Goal: Task Accomplishment & Management: Use online tool/utility

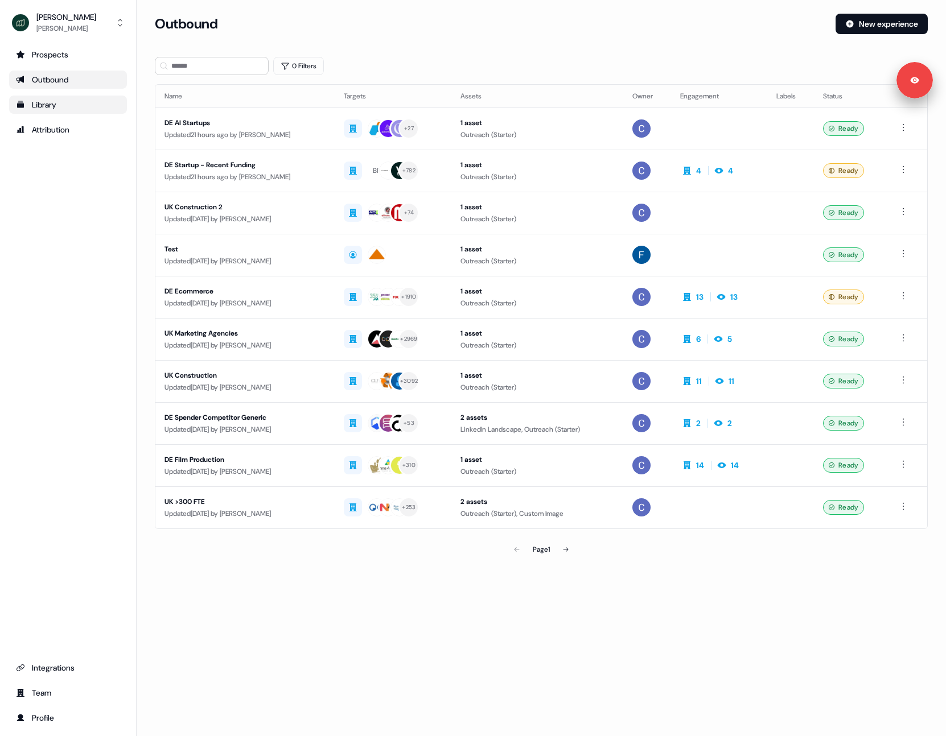
click at [31, 105] on div "Library" at bounding box center [68, 104] width 104 height 11
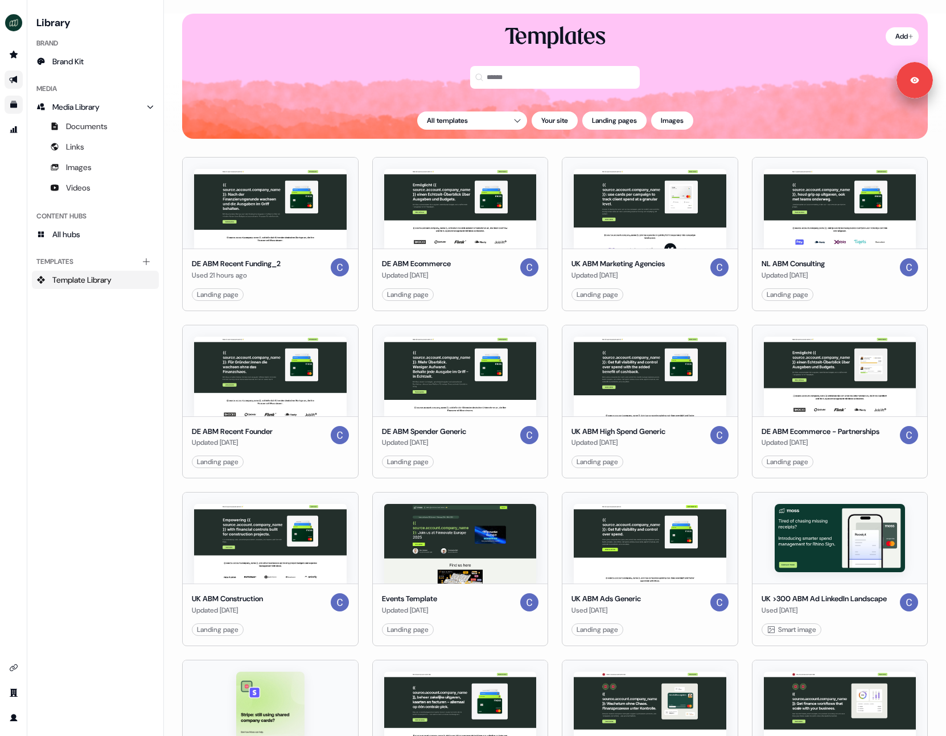
click at [17, 75] on link "Go to outbound experience" at bounding box center [14, 80] width 18 height 18
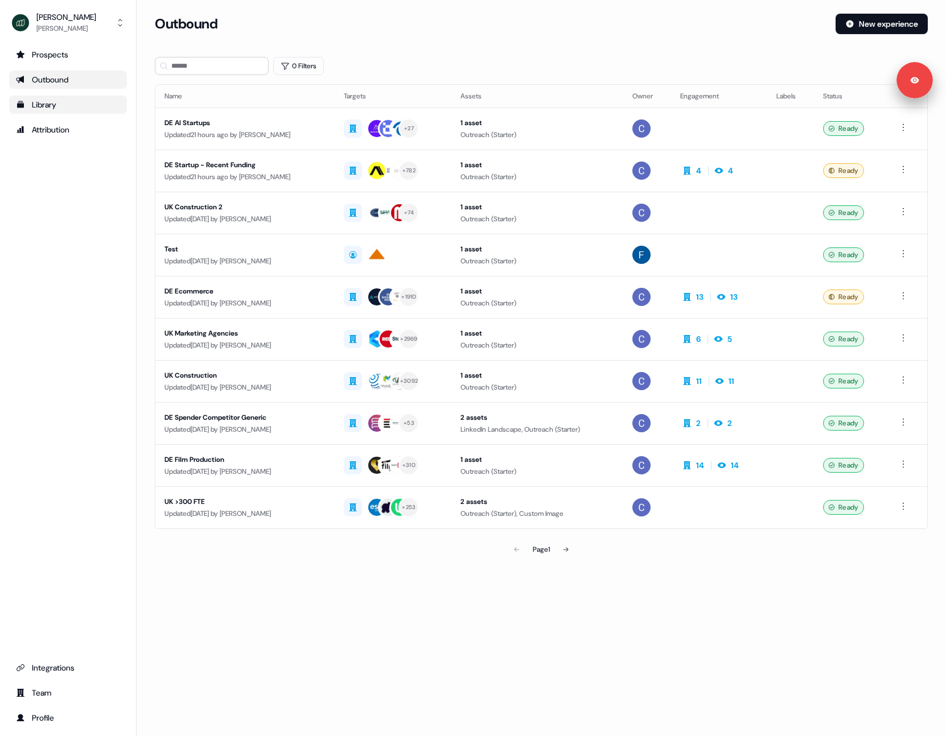
click at [55, 101] on div "Library" at bounding box center [68, 104] width 104 height 11
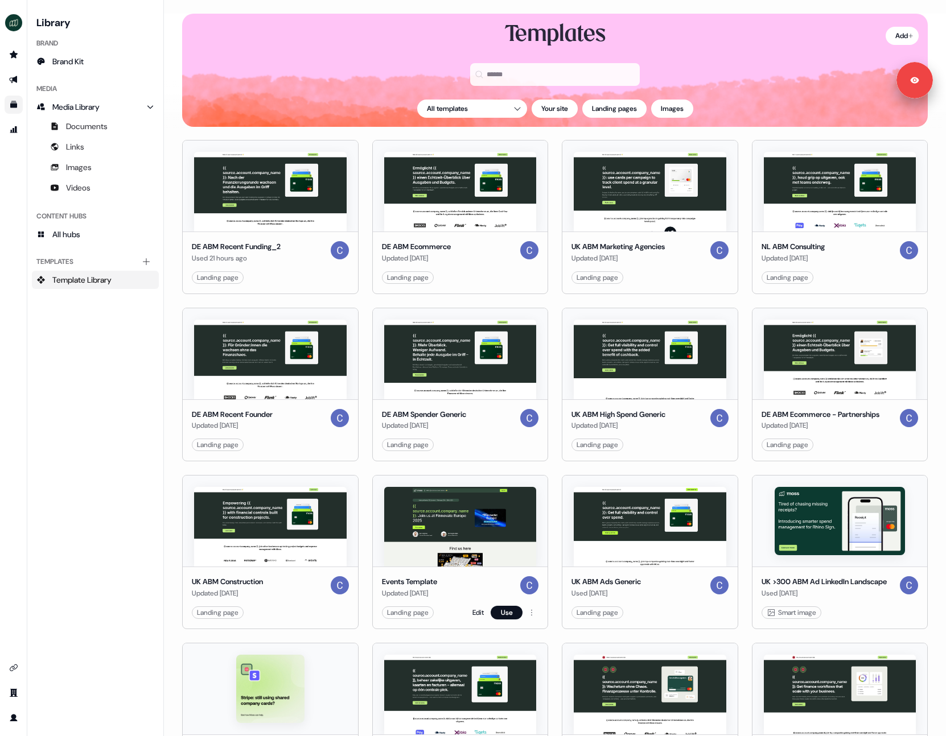
scroll to position [26, 0]
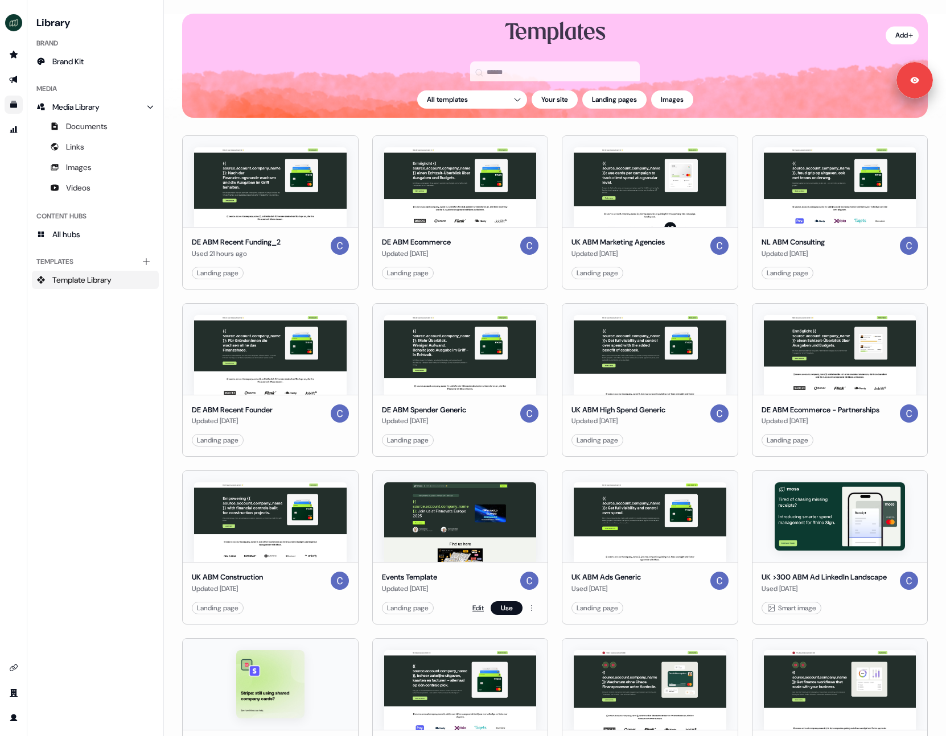
click at [474, 605] on link "Edit" at bounding box center [477, 608] width 11 height 11
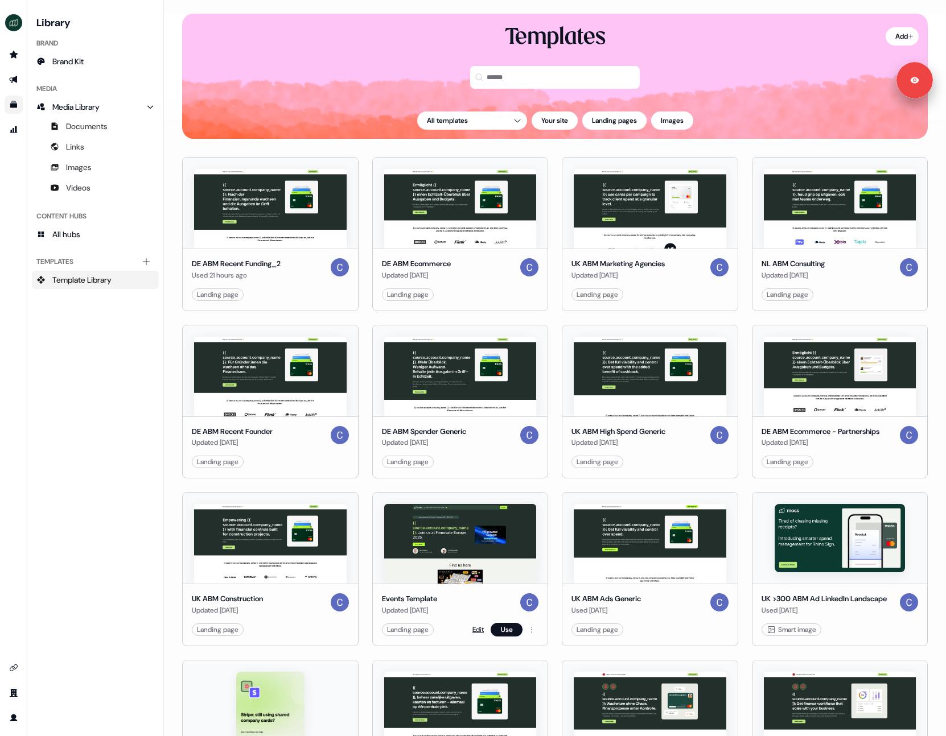
click at [475, 629] on link "Edit" at bounding box center [477, 629] width 11 height 11
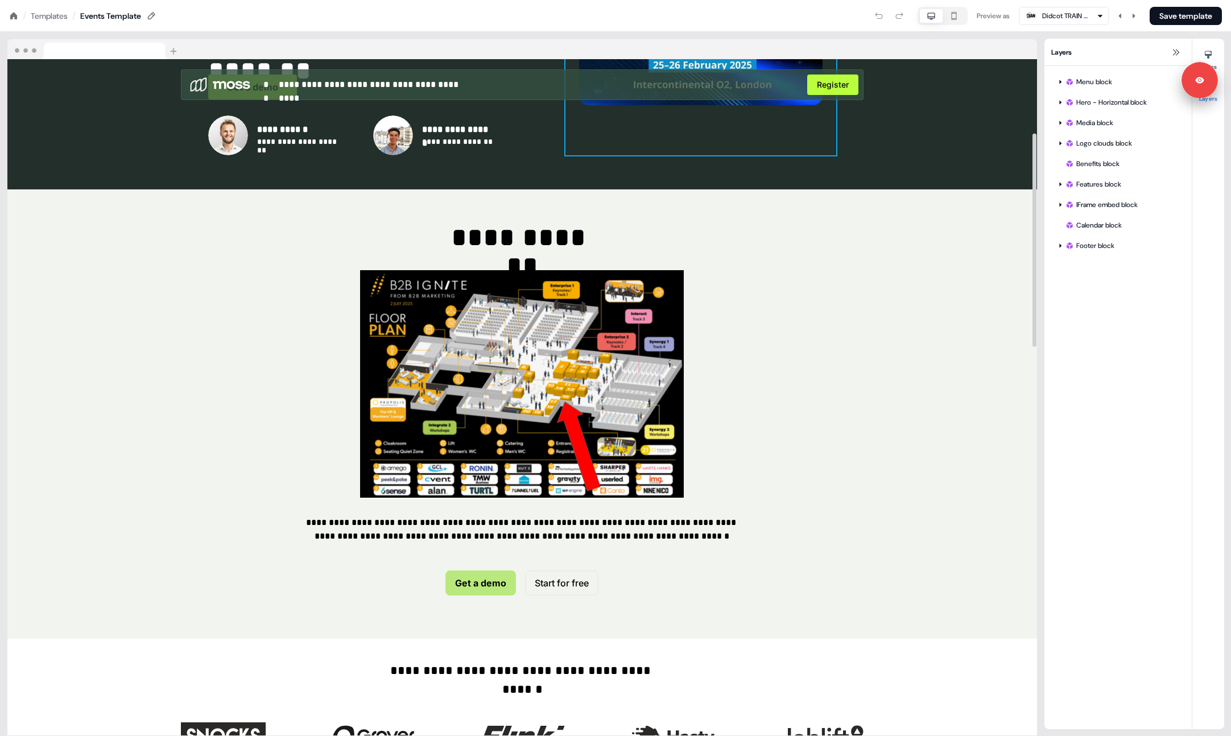
scroll to position [225, 0]
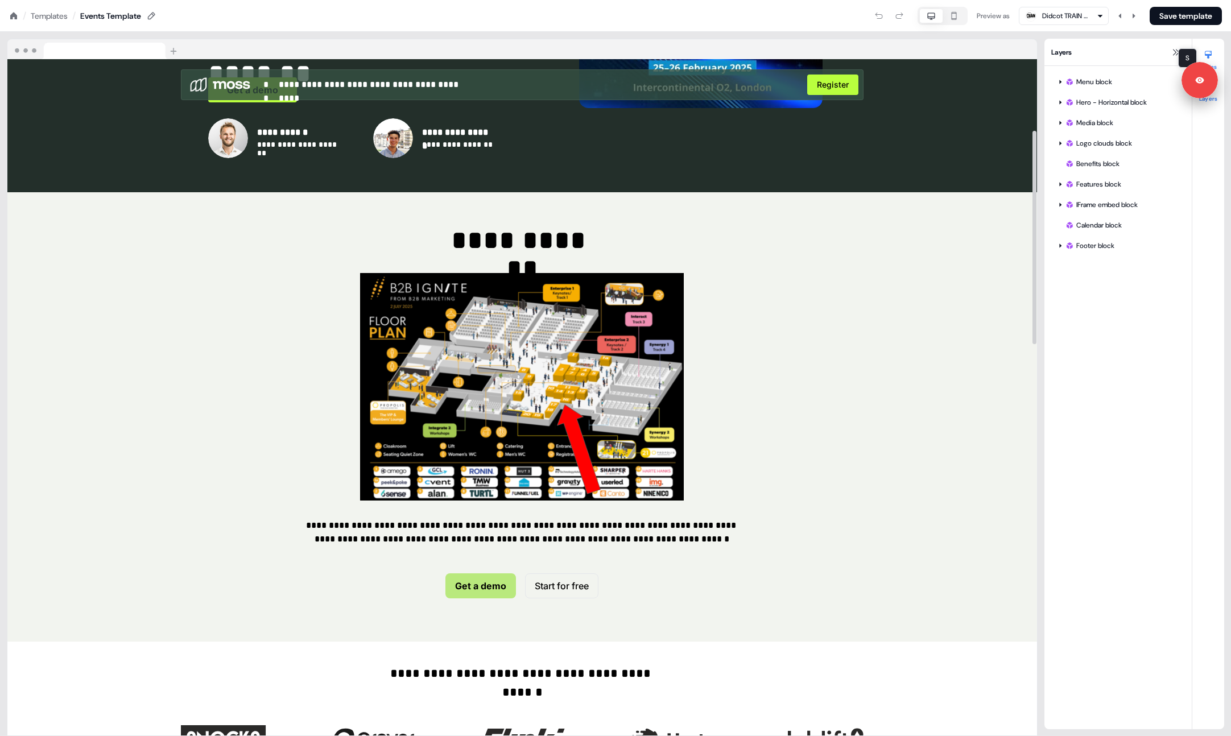
click at [945, 54] on icon at bounding box center [1208, 55] width 7 height 8
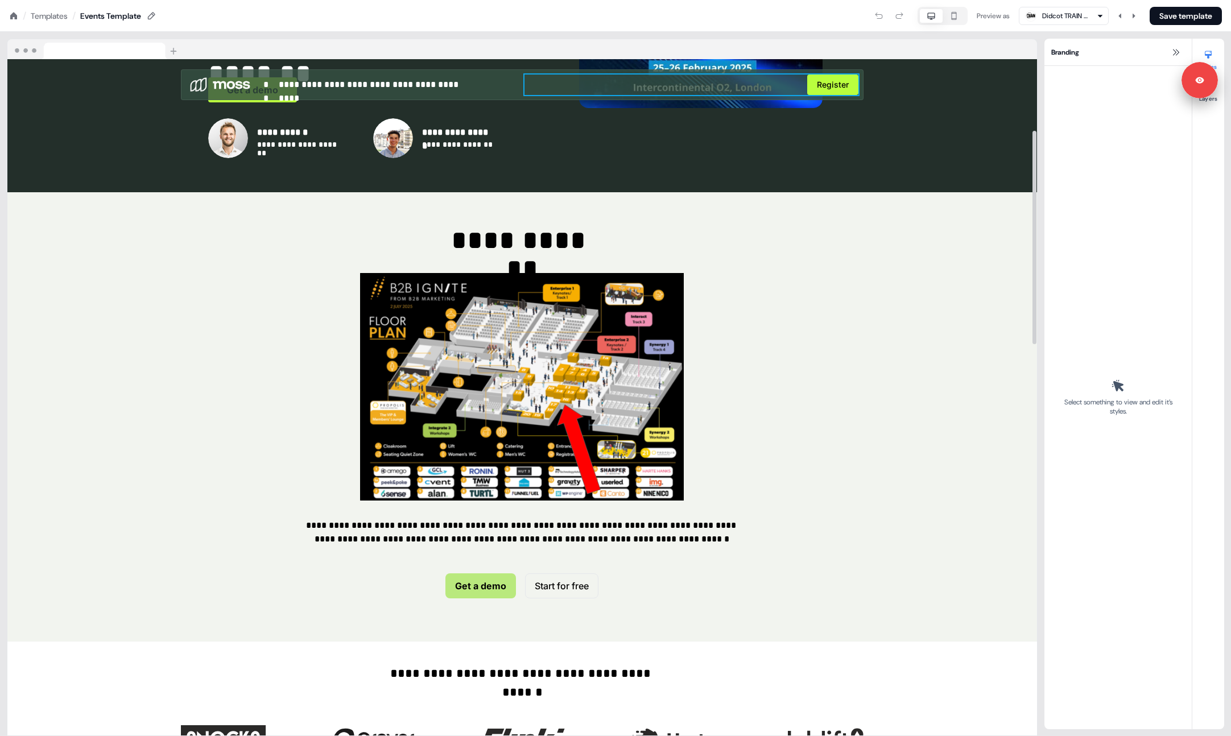
click at [525, 75] on div "Register To pick up a draggable item, press the space bar. While dragging, use …" at bounding box center [692, 85] width 334 height 20
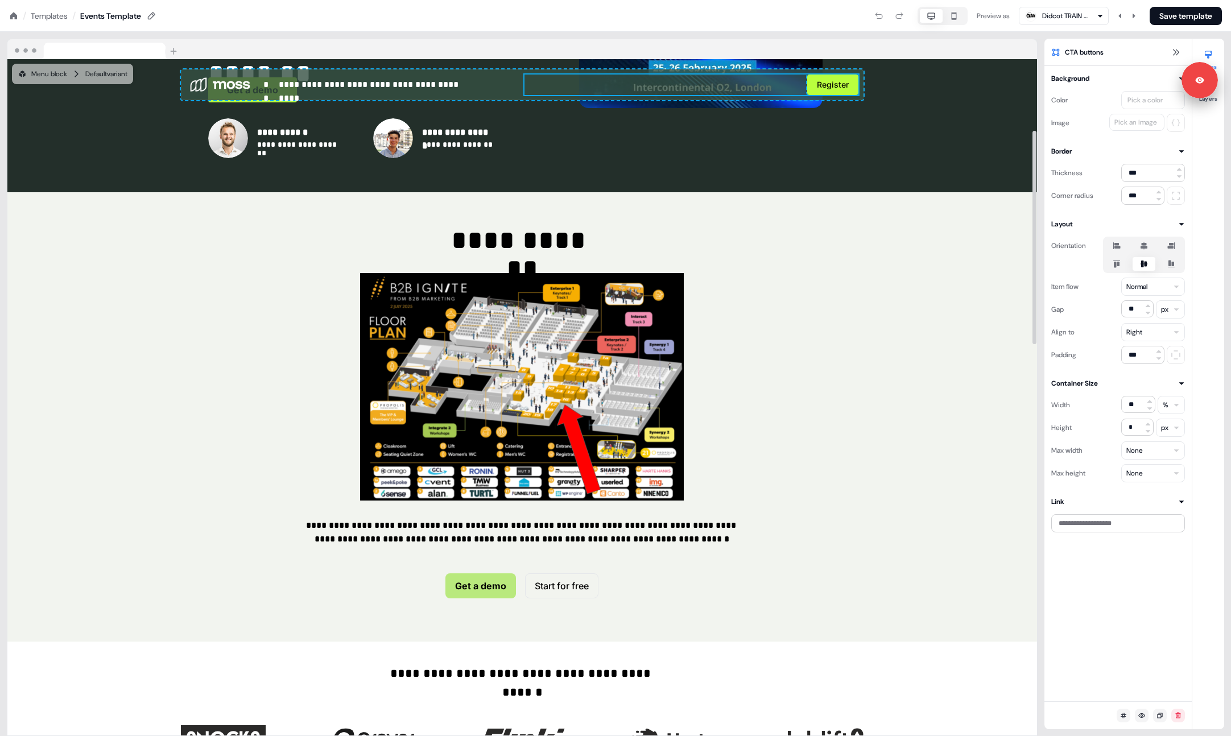
click at [522, 73] on div "**********" at bounding box center [522, 84] width 683 height 31
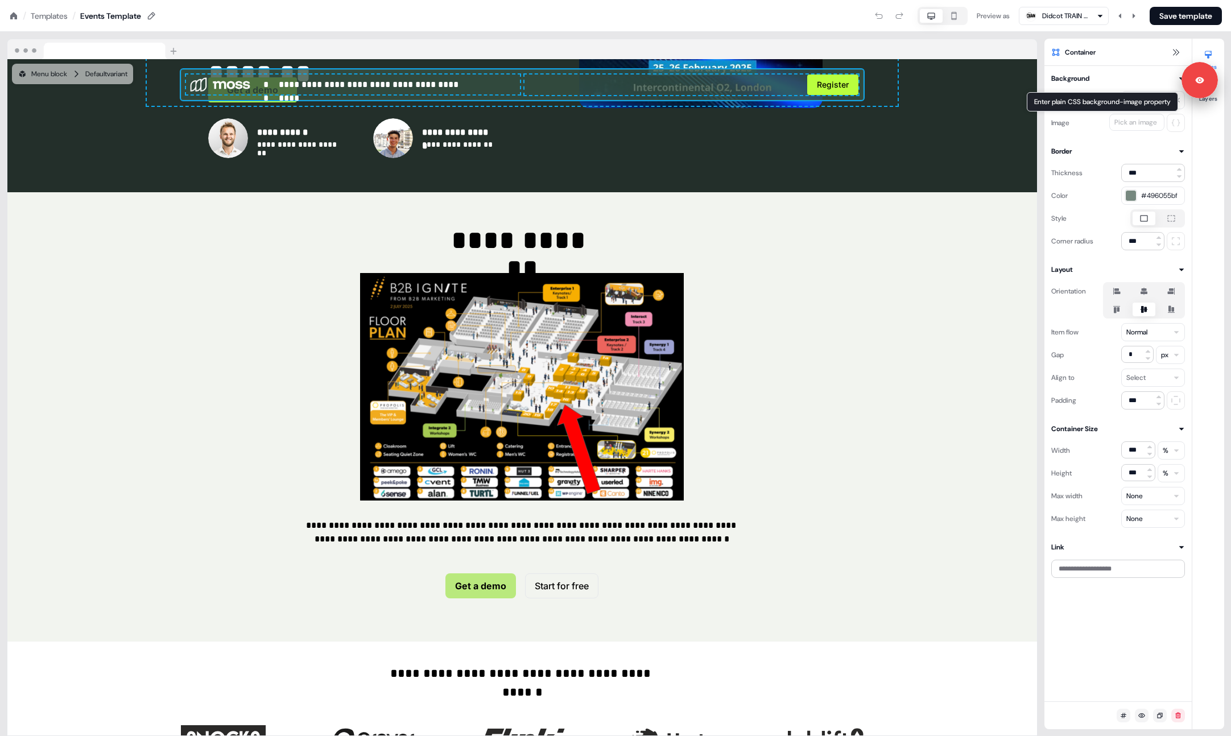
click at [945, 129] on button at bounding box center [1176, 123] width 18 height 18
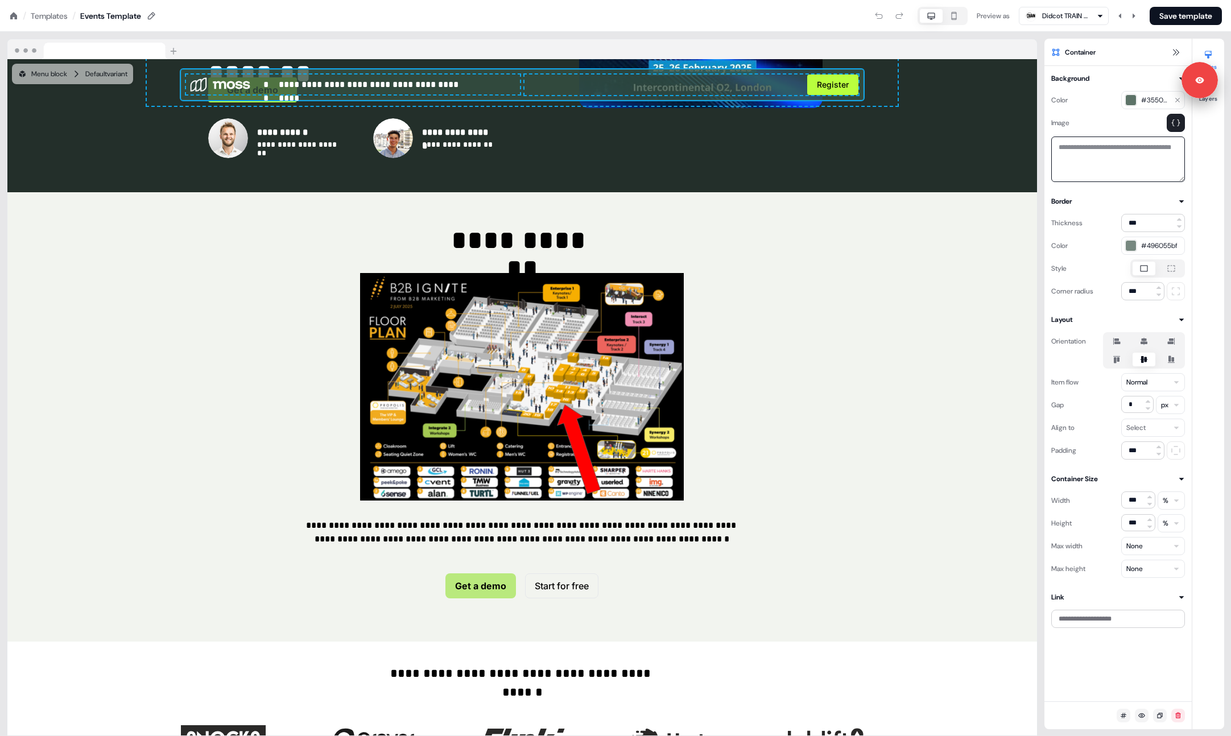
click at [945, 162] on textarea at bounding box center [1119, 160] width 134 height 46
drag, startPoint x: 1116, startPoint y: 161, endPoint x: 1072, endPoint y: 151, distance: 45.4
click at [945, 151] on textarea at bounding box center [1119, 160] width 134 height 46
click at [945, 153] on textarea at bounding box center [1119, 160] width 134 height 46
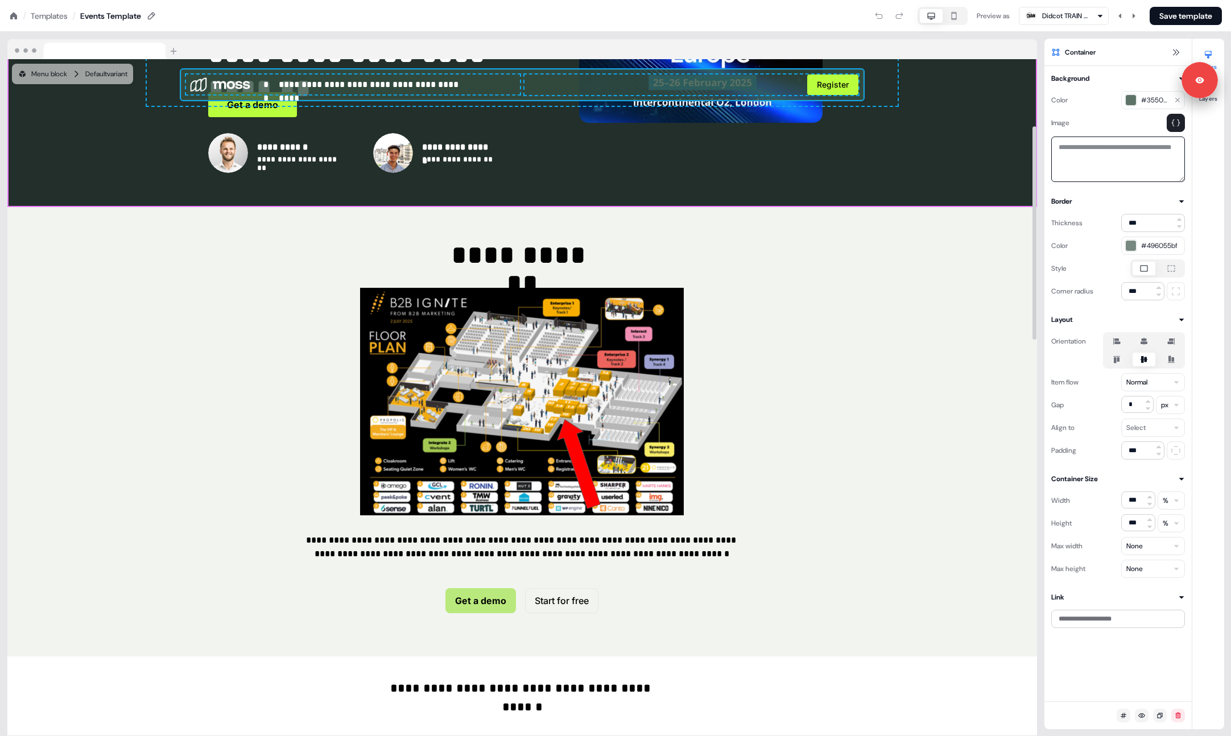
scroll to position [212, 0]
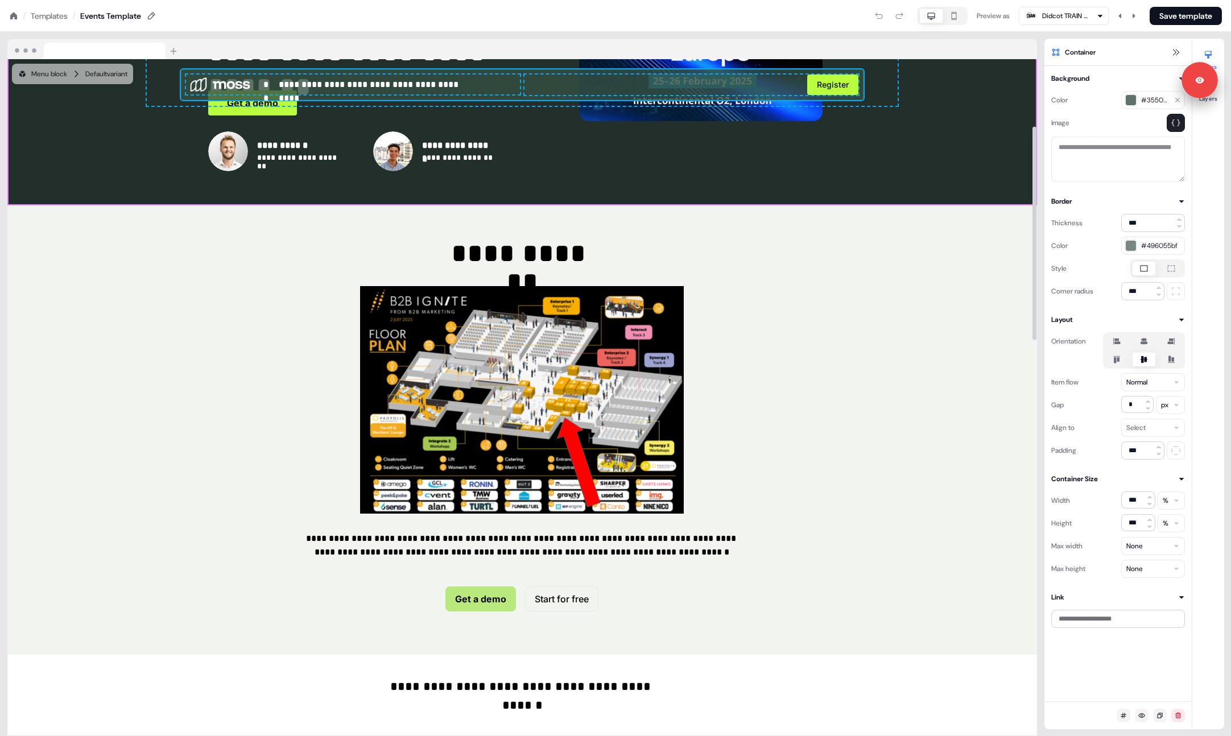
drag, startPoint x: 947, startPoint y: 199, endPoint x: 883, endPoint y: 56, distance: 156.6
click at [945, 200] on div "Add block" at bounding box center [522, 205] width 1030 height 11
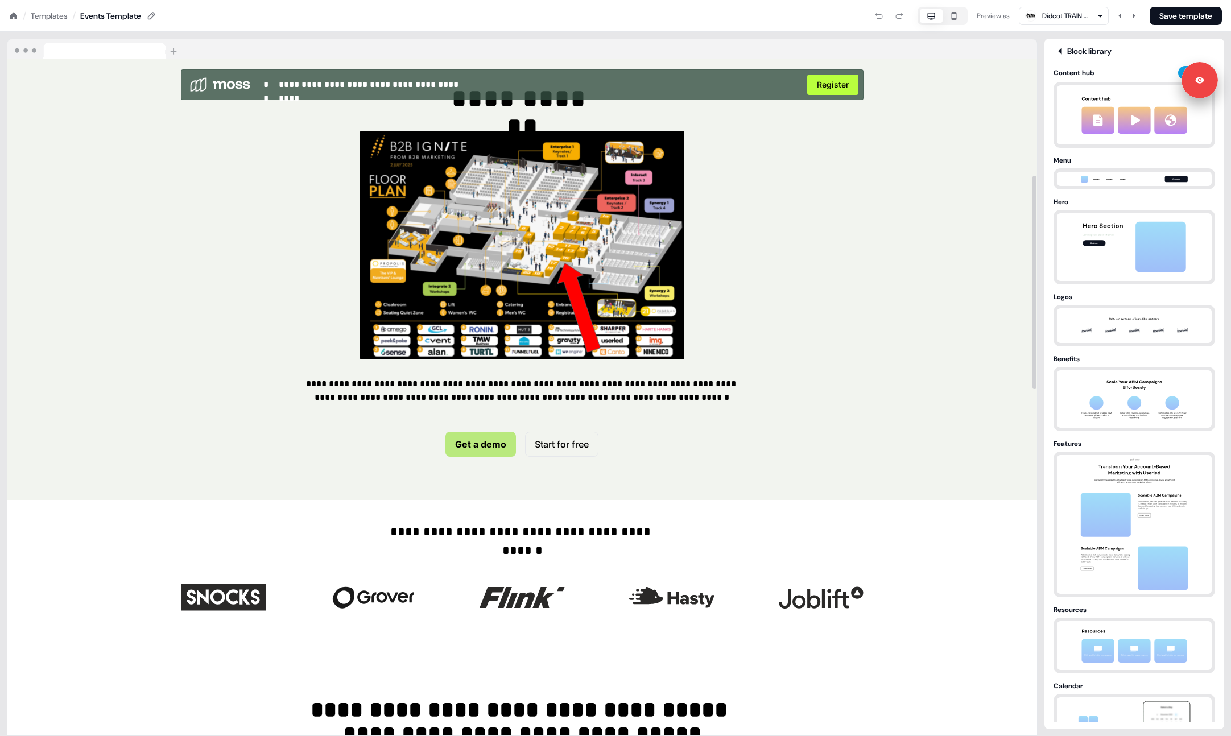
scroll to position [368, 0]
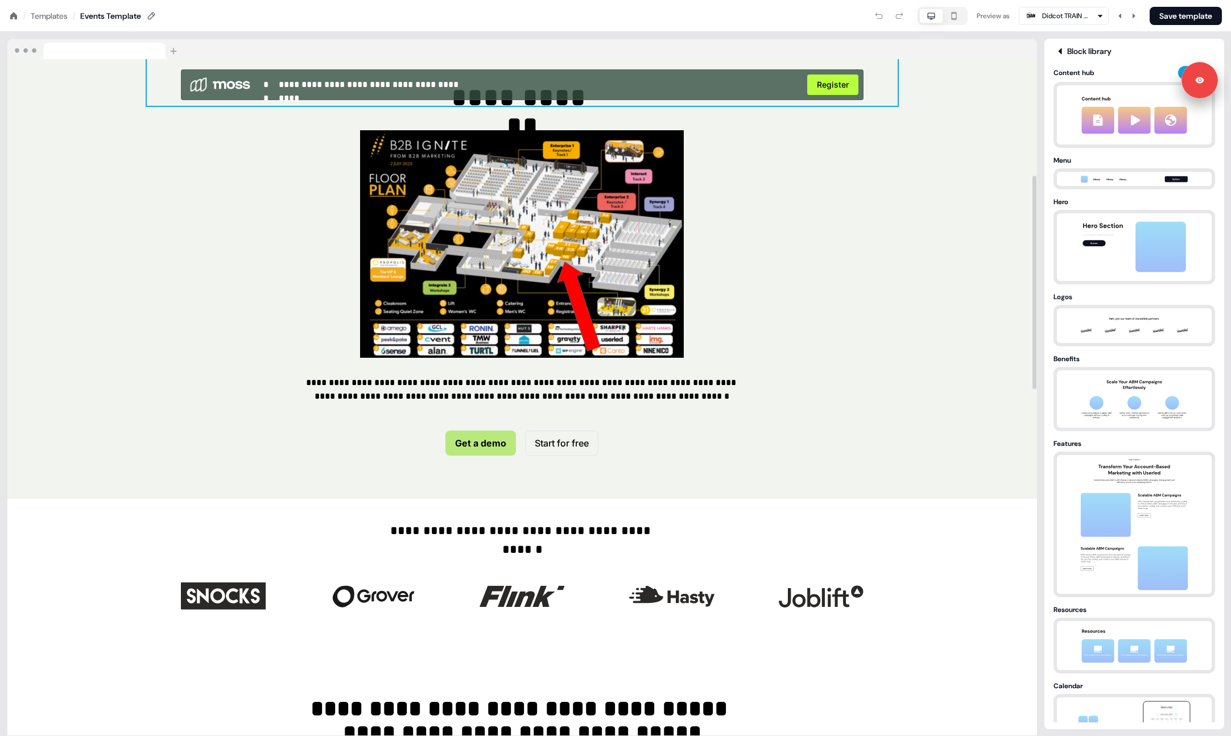
drag, startPoint x: 885, startPoint y: 77, endPoint x: 919, endPoint y: 79, distance: 34.2
click at [885, 77] on div "**********" at bounding box center [522, 59] width 751 height 93
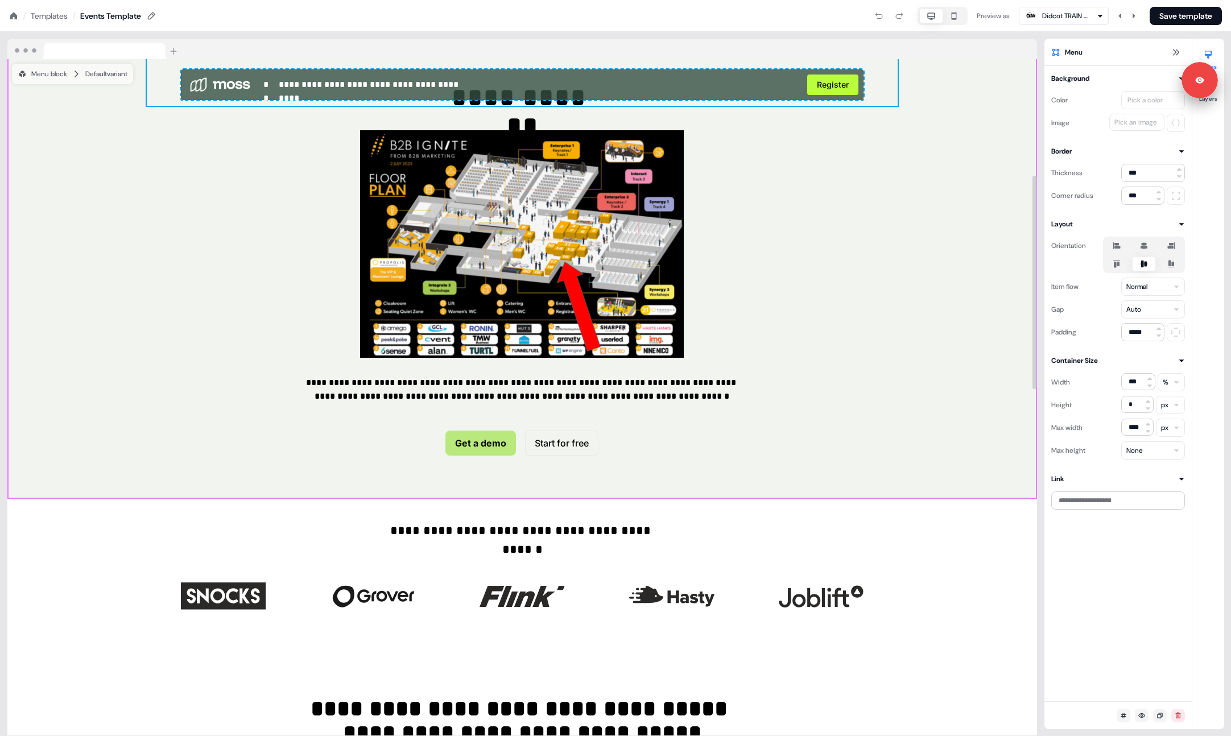
click at [920, 106] on div "**********" at bounding box center [522, 275] width 1030 height 450
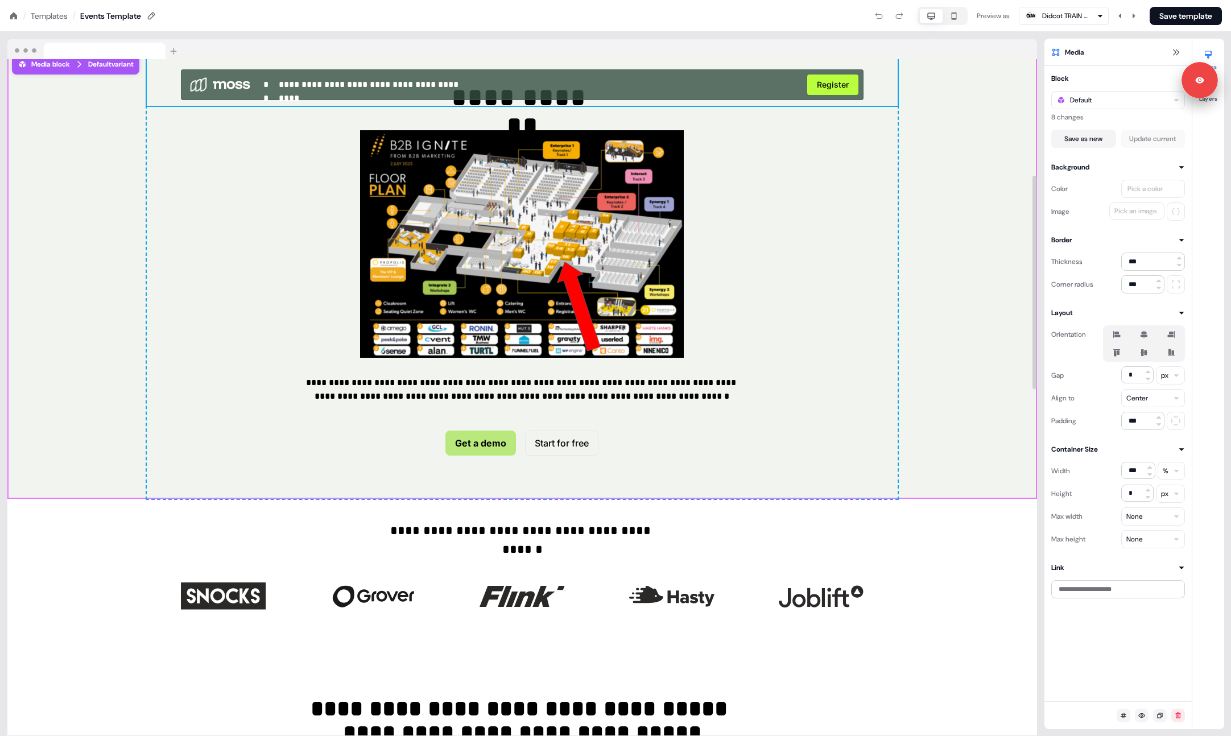
click at [876, 80] on div "**********" at bounding box center [522, 59] width 751 height 93
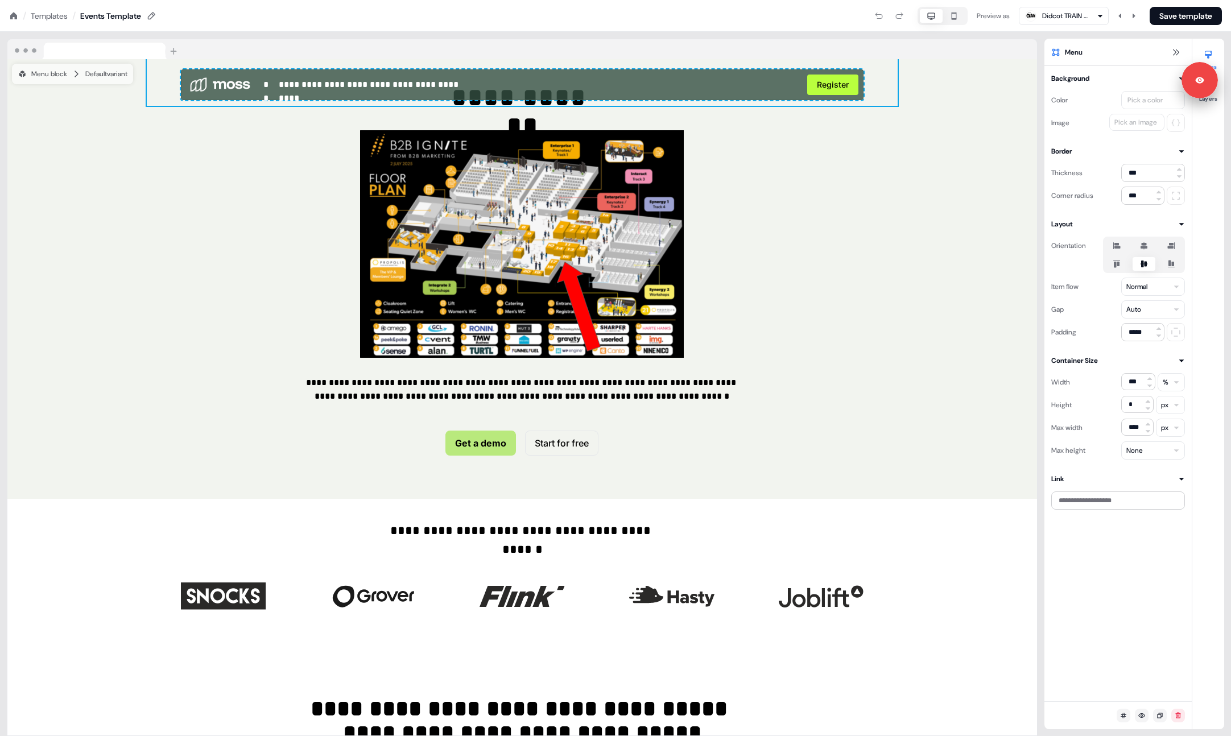
click at [945, 0] on html "**********" at bounding box center [615, 0] width 1231 height 0
drag, startPoint x: 1178, startPoint y: 465, endPoint x: 1168, endPoint y: 459, distance: 12.0
click at [945, 0] on html "**********" at bounding box center [615, 0] width 1231 height 0
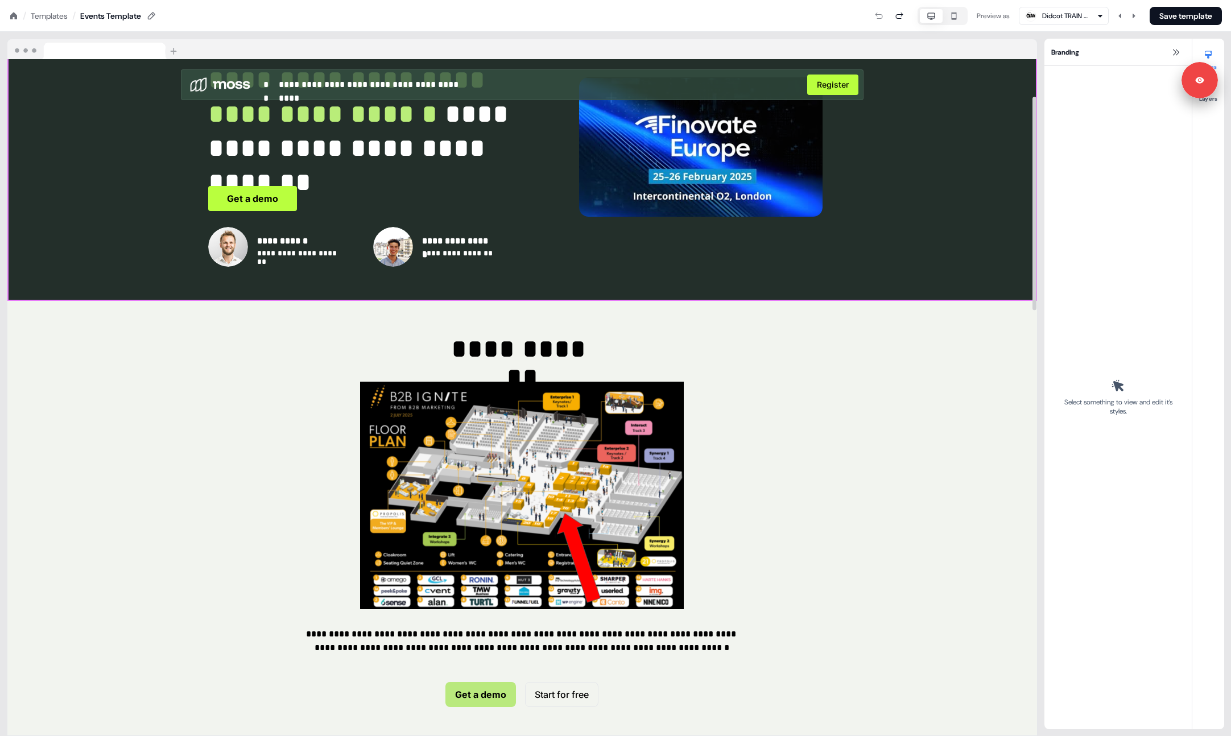
scroll to position [118, 0]
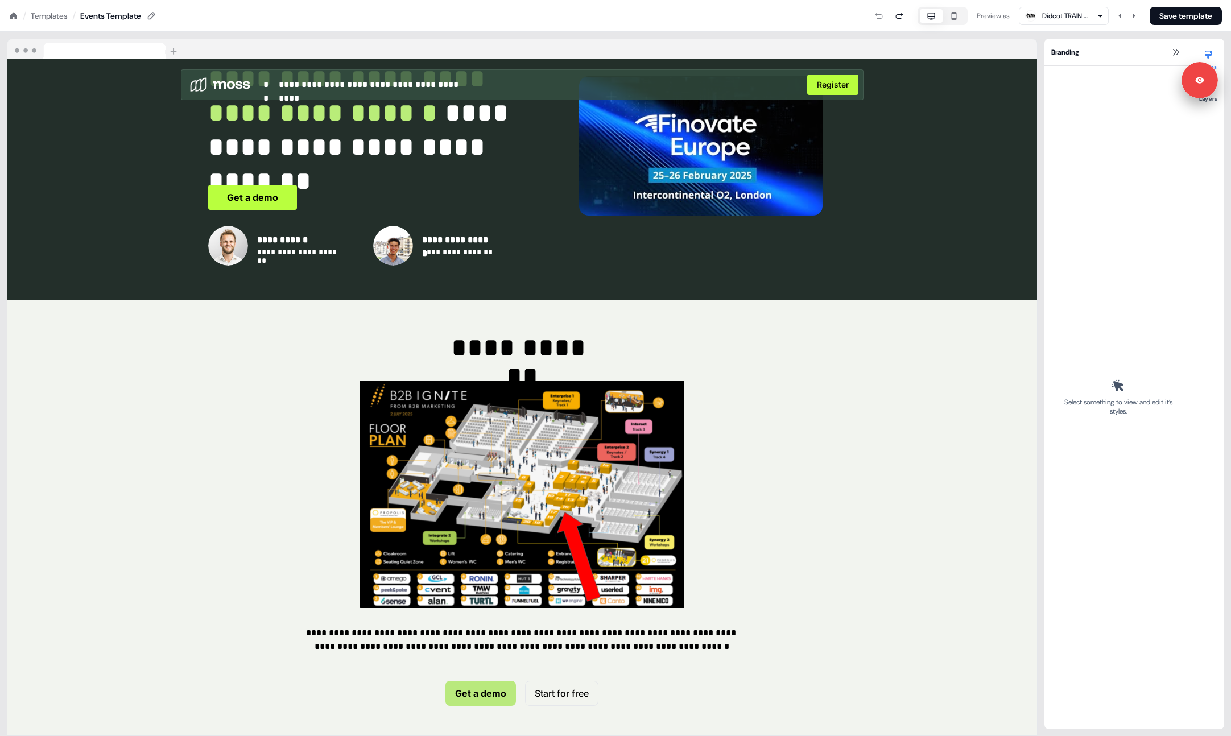
click at [17, 17] on icon at bounding box center [13, 15] width 9 height 9
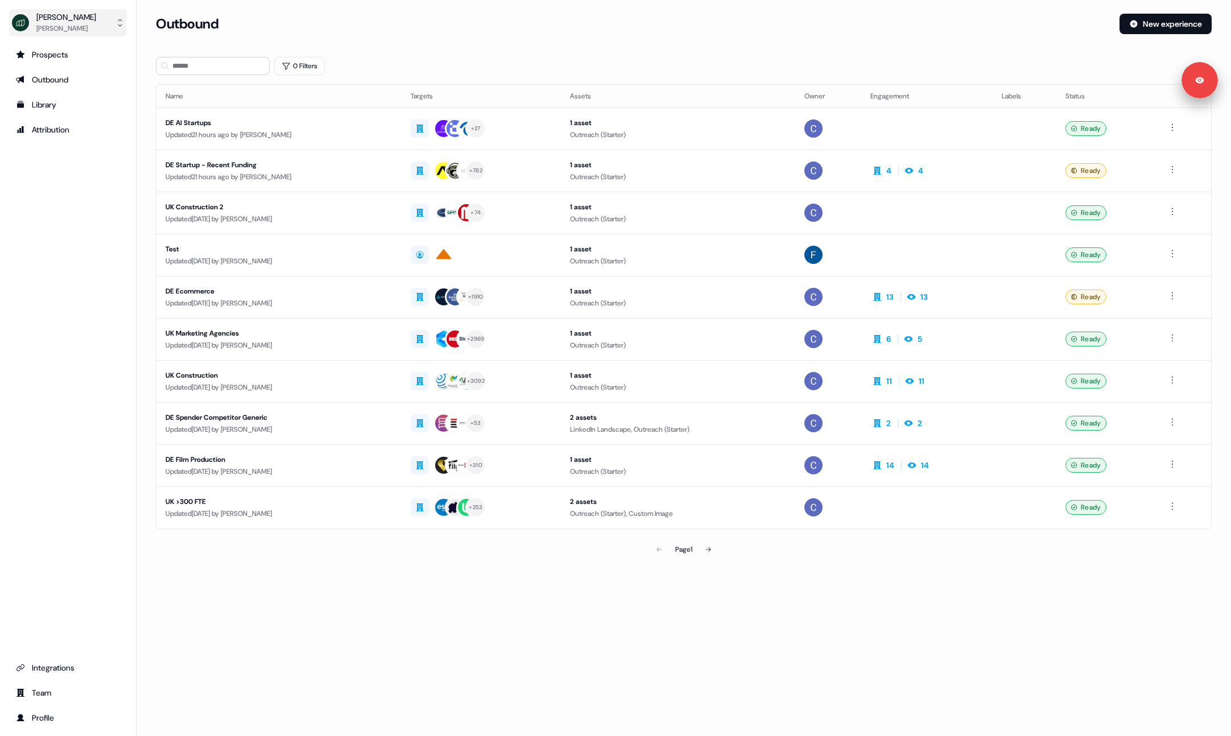
click at [86, 21] on button "[PERSON_NAME] [PERSON_NAME]" at bounding box center [68, 22] width 118 height 27
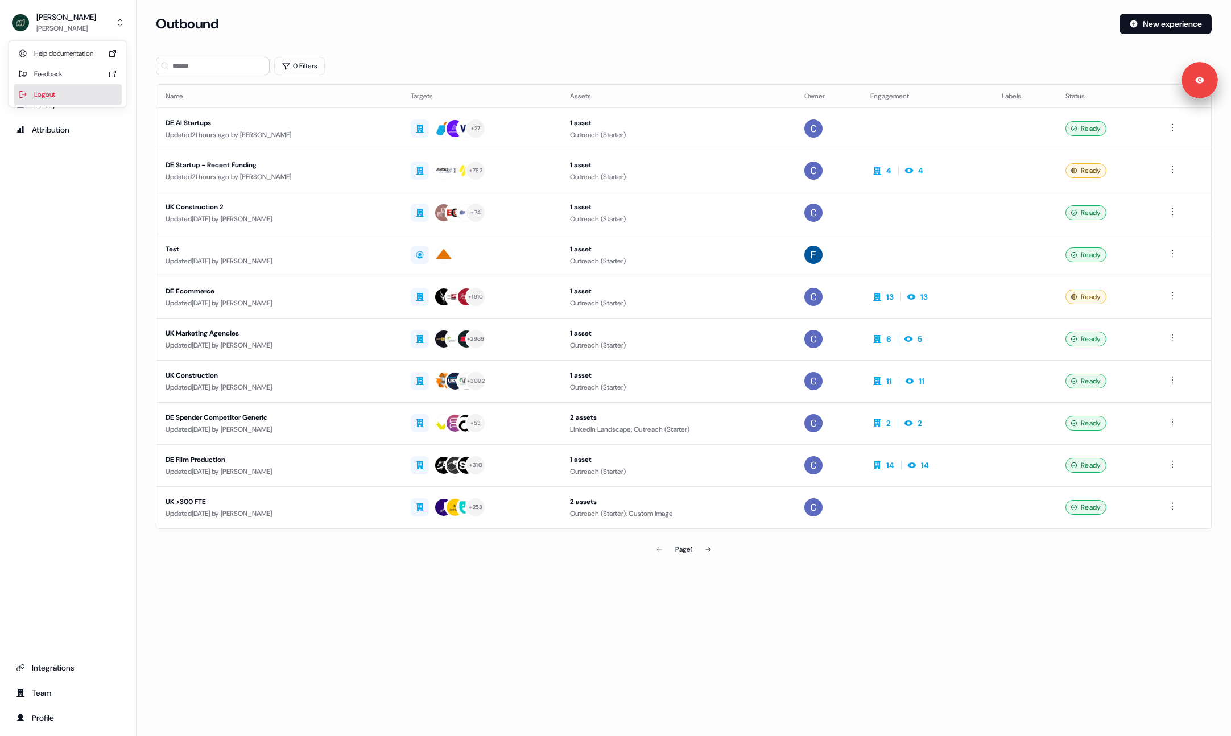
drag, startPoint x: 50, startPoint y: 91, endPoint x: 43, endPoint y: 92, distance: 6.9
click at [49, 92] on div "Logout" at bounding box center [68, 94] width 108 height 20
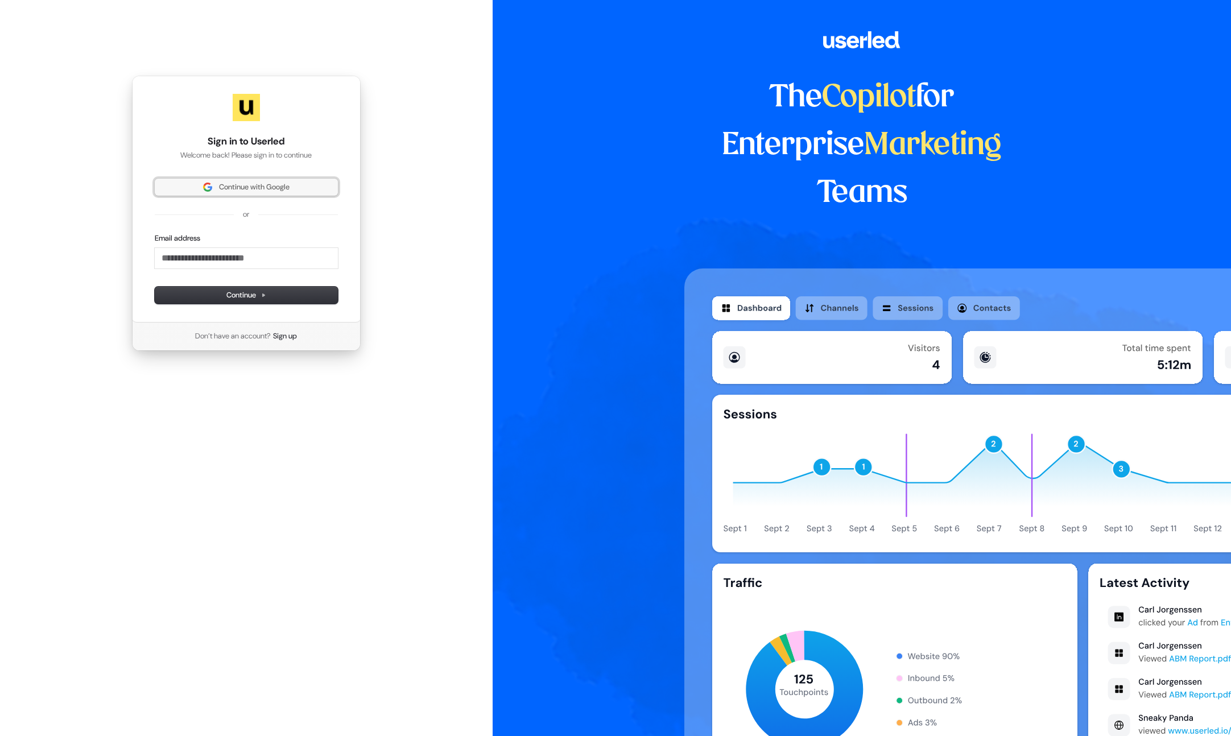
drag, startPoint x: 294, startPoint y: 185, endPoint x: 282, endPoint y: 184, distance: 12.0
click at [293, 185] on span "Continue with Google" at bounding box center [247, 187] width 170 height 10
